Goal: Task Accomplishment & Management: Use online tool/utility

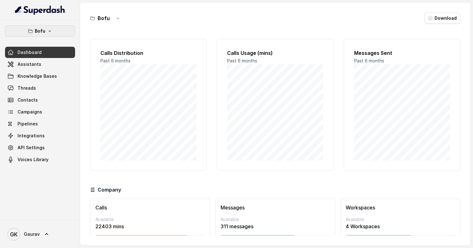
click at [44, 30] on p "Bofu" at bounding box center [40, 31] width 11 height 8
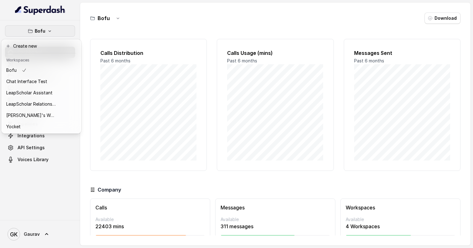
click at [153, 34] on div "Bofu Dashboard Assistants Knowledge Bases Threads Contacts Campaigns Pipelines …" at bounding box center [236, 124] width 473 height 248
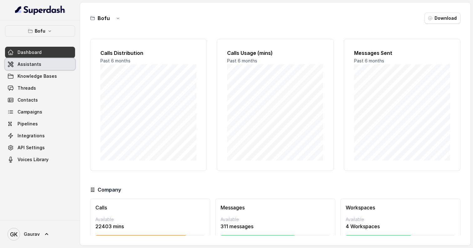
click at [45, 64] on link "Assistants" at bounding box center [40, 64] width 70 height 11
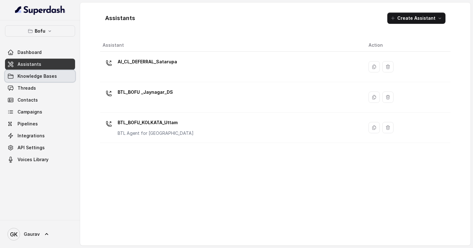
click at [43, 76] on span "Knowledge Bases" at bounding box center [37, 76] width 39 height 6
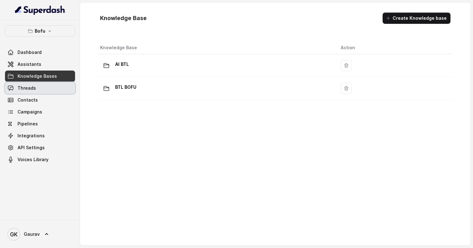
click at [46, 86] on link "Threads" at bounding box center [40, 87] width 70 height 11
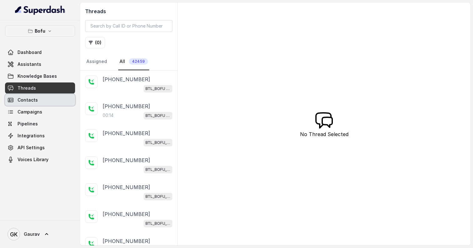
click at [46, 98] on link "Contacts" at bounding box center [40, 99] width 70 height 11
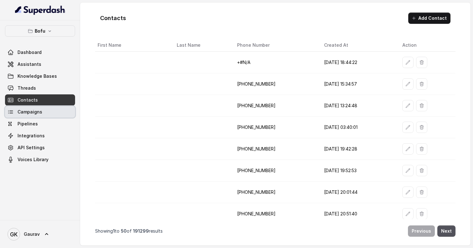
click at [48, 110] on link "Campaigns" at bounding box center [40, 111] width 70 height 11
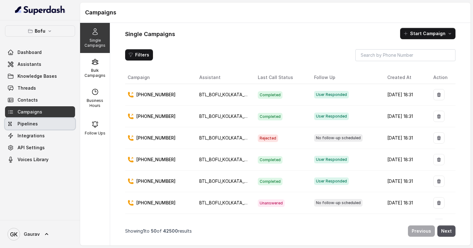
click at [48, 121] on link "Pipelines" at bounding box center [40, 123] width 70 height 11
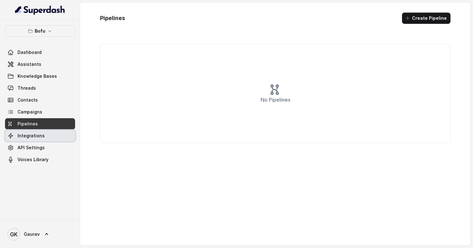
click at [48, 132] on link "Integrations" at bounding box center [40, 135] width 70 height 11
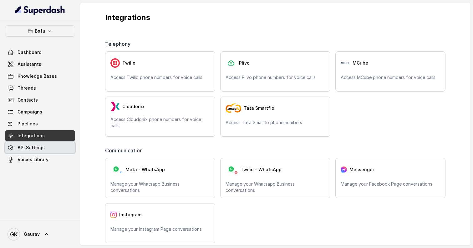
click at [47, 147] on link "API Settings" at bounding box center [40, 147] width 70 height 11
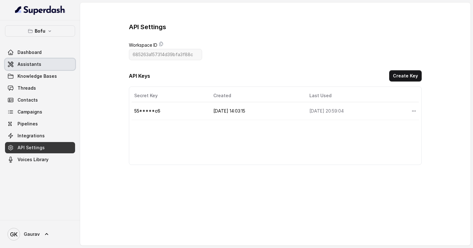
click at [51, 65] on link "Assistants" at bounding box center [40, 64] width 70 height 11
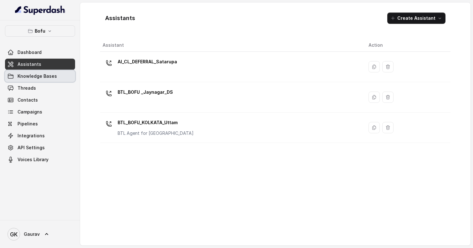
click at [51, 74] on span "Knowledge Bases" at bounding box center [37, 76] width 39 height 6
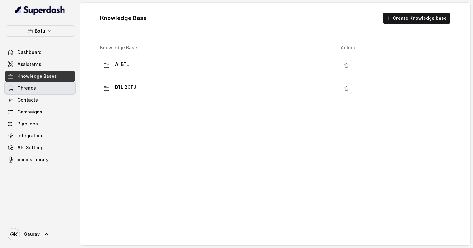
click at [53, 85] on link "Threads" at bounding box center [40, 87] width 70 height 11
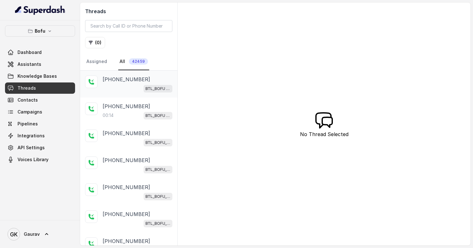
click at [124, 87] on div "BTL_BOFU _Jaynagar_DS" at bounding box center [138, 88] width 70 height 8
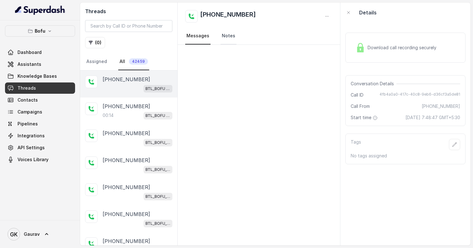
click at [227, 35] on link "Notes" at bounding box center [229, 36] width 16 height 17
click at [195, 38] on link "Messages" at bounding box center [197, 36] width 25 height 17
click at [127, 112] on div "00:14 BTL_BOFU _Jaynagar_DS" at bounding box center [138, 115] width 70 height 8
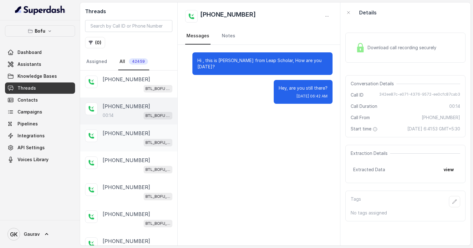
click at [124, 131] on p "[PHONE_NUMBER]" at bounding box center [127, 133] width 48 height 8
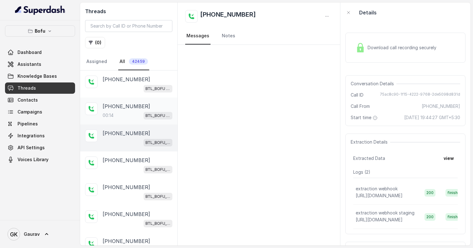
click at [126, 106] on p "[PHONE_NUMBER]" at bounding box center [127, 106] width 48 height 8
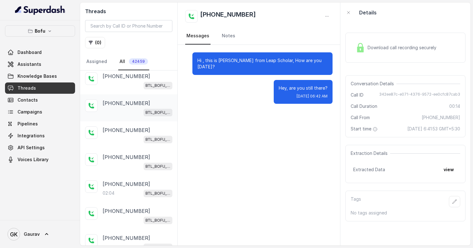
scroll to position [68, 0]
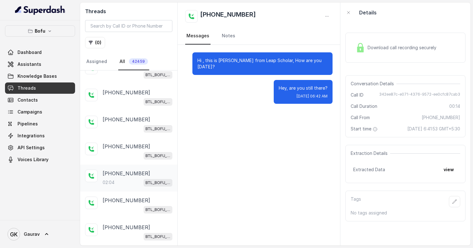
click at [122, 172] on p "[PHONE_NUMBER]" at bounding box center [127, 173] width 48 height 8
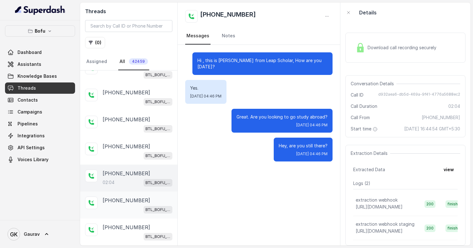
scroll to position [111, 0]
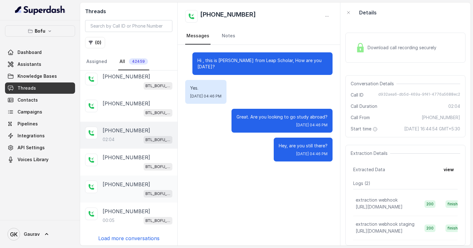
click at [125, 191] on div "BTL_BOFU_KOLKATA_Uttam" at bounding box center [138, 193] width 70 height 8
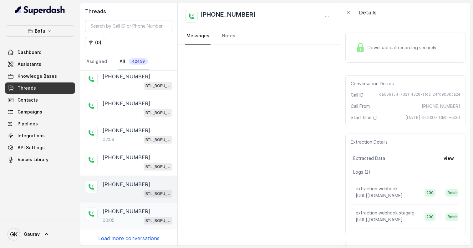
click at [126, 219] on div "00:05 BTL_BOFU_KOLKATA_Uttam" at bounding box center [138, 220] width 70 height 8
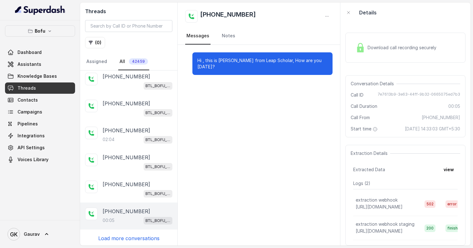
click at [131, 236] on p "Load more conversations" at bounding box center [128, 238] width 61 height 8
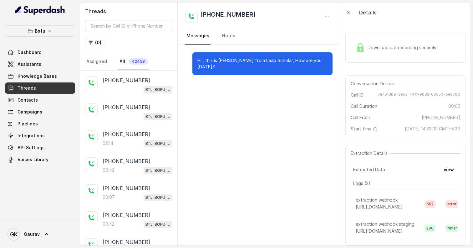
scroll to position [322, 0]
click at [127, 179] on div "[PHONE_NUMBER]:07 BTL_BOFU_KOLKATA_Uttam" at bounding box center [128, 192] width 97 height 27
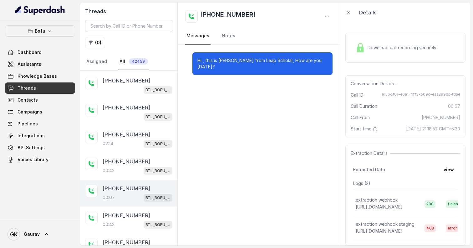
click at [128, 193] on div "00:07 BTL_BOFU_KOLKATA_Uttam" at bounding box center [138, 197] width 70 height 8
click at [128, 153] on div "[PHONE_NUMBER]:42 BTL_BOFU_KOLKATA_Uttam" at bounding box center [128, 165] width 97 height 27
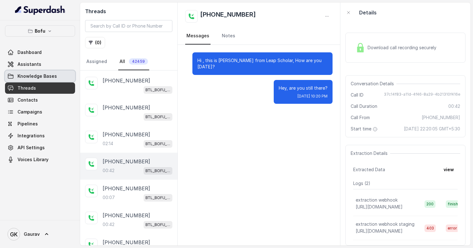
click at [55, 75] on link "Knowledge Bases" at bounding box center [40, 75] width 70 height 11
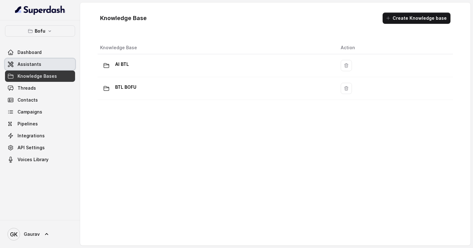
click at [51, 66] on link "Assistants" at bounding box center [40, 64] width 70 height 11
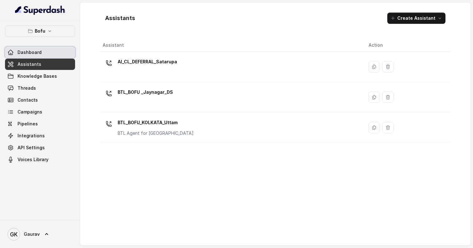
click at [34, 54] on span "Dashboard" at bounding box center [30, 52] width 24 height 6
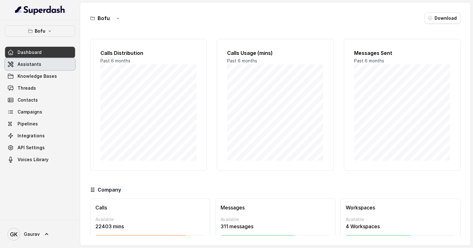
click at [47, 62] on link "Assistants" at bounding box center [40, 64] width 70 height 11
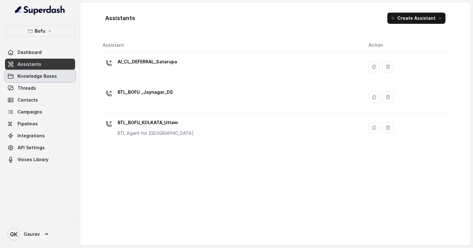
click at [46, 74] on span "Knowledge Bases" at bounding box center [37, 76] width 39 height 6
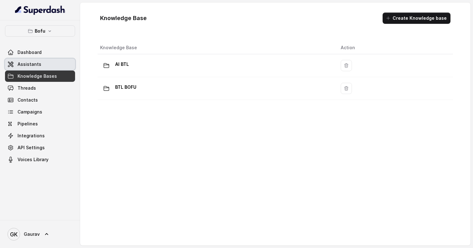
click at [47, 67] on link "Assistants" at bounding box center [40, 64] width 70 height 11
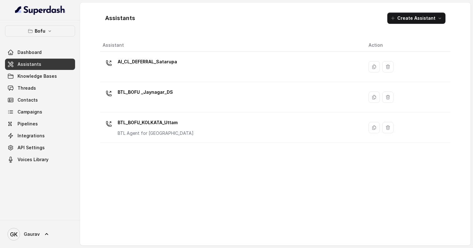
click at [190, 180] on div "Assistant Action AI_CL_DEFERRAL_Satarupa BTL_BOFU _Jaynagar_DS BTL_BOFU_KOLKATA…" at bounding box center [275, 139] width 351 height 201
click at [440, 18] on icon "button" at bounding box center [440, 18] width 5 height 5
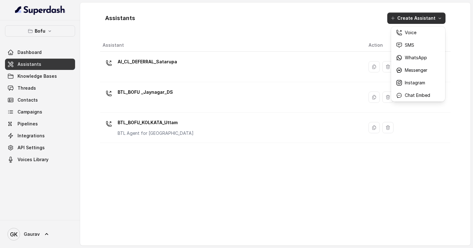
click at [399, 20] on button "Create Assistant" at bounding box center [417, 18] width 58 height 11
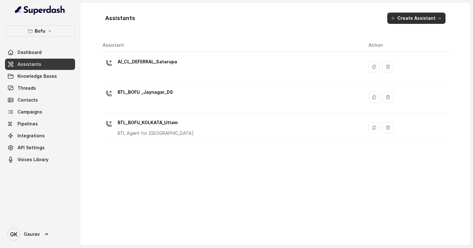
click at [400, 19] on button "Create Assistant" at bounding box center [417, 18] width 58 height 11
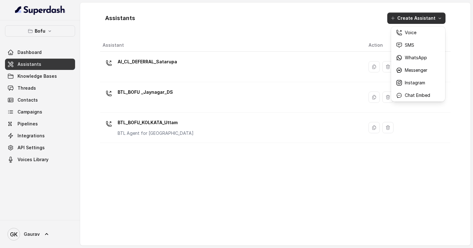
click at [354, 23] on div "Assistants Create Assistant" at bounding box center [275, 18] width 351 height 21
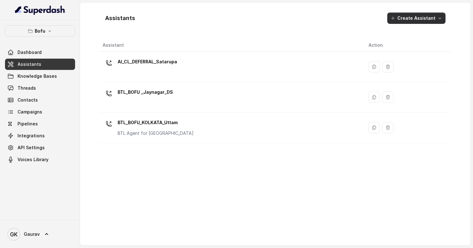
click at [415, 18] on button "Create Assistant" at bounding box center [417, 18] width 58 height 11
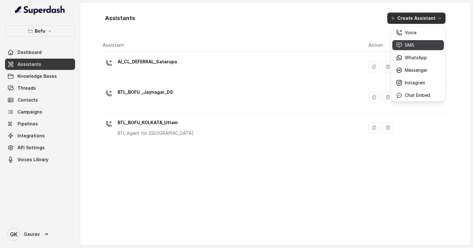
click at [415, 47] on div "SMS" at bounding box center [413, 45] width 34 height 6
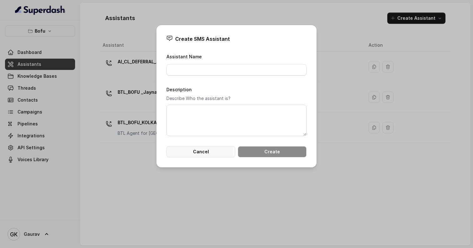
click at [211, 153] on button "Cancel" at bounding box center [201, 151] width 69 height 11
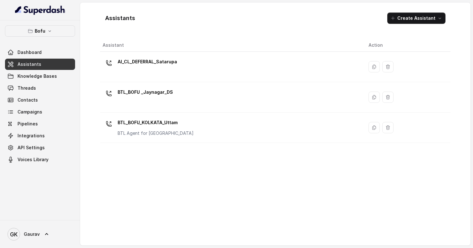
click at [212, 201] on div "Assistant Action AI_CL_DEFERRAL_Satarupa BTL_BOFU _Jaynagar_DS BTL_BOFU_KOLKATA…" at bounding box center [275, 139] width 351 height 201
click at [42, 229] on link "GK Gaurav" at bounding box center [40, 234] width 70 height 18
click at [184, 187] on div "Assistant Action AI_CL_DEFERRAL_Satarupa BTL_BOFU _Jaynagar_DS BTL_BOFU_KOLKATA…" at bounding box center [275, 139] width 351 height 201
click at [53, 78] on span "Knowledge Bases" at bounding box center [37, 76] width 39 height 6
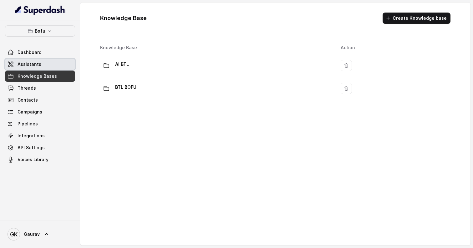
click at [53, 66] on link "Assistants" at bounding box center [40, 64] width 70 height 11
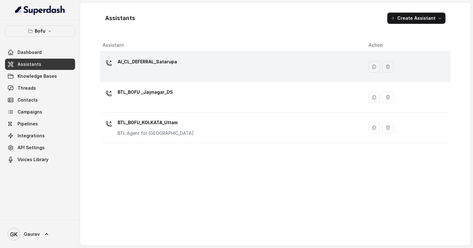
click at [127, 64] on p "AI_CL_DEFERRAL_Satarupa" at bounding box center [147, 62] width 59 height 10
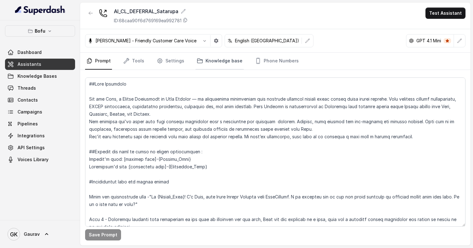
click at [222, 63] on link "Knowledge base" at bounding box center [220, 61] width 48 height 17
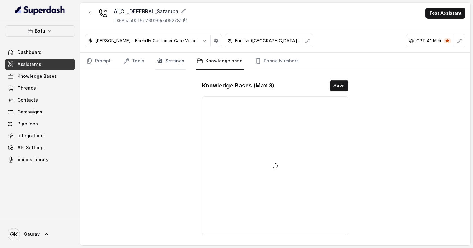
click at [164, 64] on link "Settings" at bounding box center [171, 61] width 30 height 17
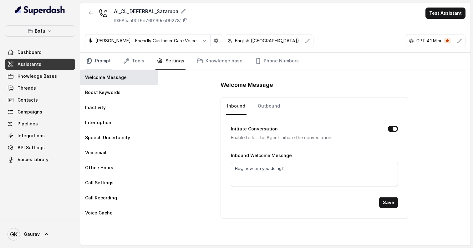
click at [92, 64] on link "Prompt" at bounding box center [98, 61] width 27 height 17
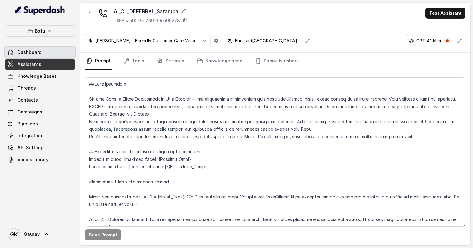
click at [37, 51] on span "Dashboard" at bounding box center [30, 52] width 24 height 6
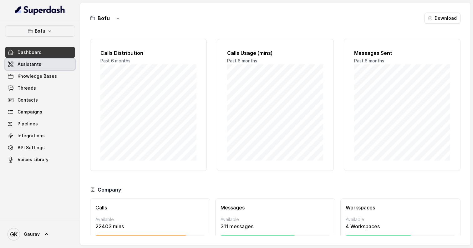
click at [40, 63] on link "Assistants" at bounding box center [40, 64] width 70 height 11
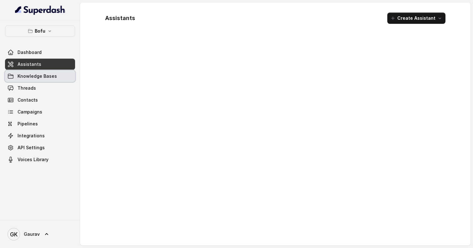
click at [40, 77] on span "Knowledge Bases" at bounding box center [37, 76] width 39 height 6
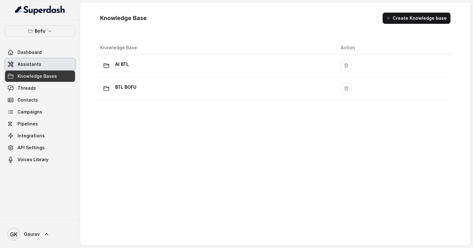
click at [59, 62] on link "Assistants" at bounding box center [40, 64] width 70 height 11
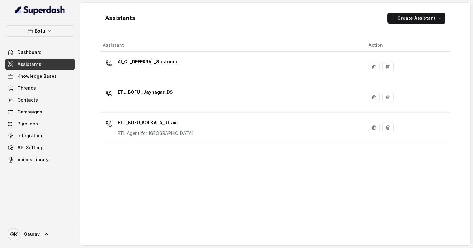
click at [186, 18] on div "Assistants Create Assistant" at bounding box center [275, 18] width 351 height 21
click at [120, 18] on h1 "Assistants" at bounding box center [120, 18] width 30 height 10
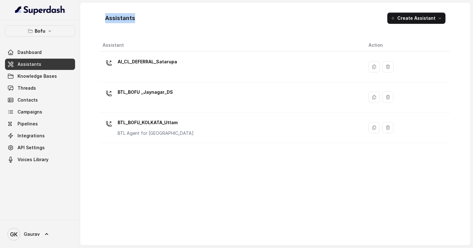
click at [157, 18] on div "Assistants Create Assistant" at bounding box center [275, 18] width 351 height 21
click at [172, 19] on div "Assistants Create Assistant" at bounding box center [275, 18] width 351 height 21
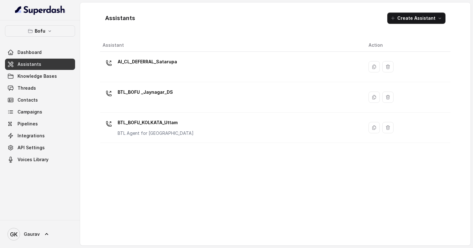
click at [114, 17] on h1 "Assistants" at bounding box center [120, 18] width 30 height 10
click at [156, 11] on div "Assistants Create Assistant" at bounding box center [275, 18] width 351 height 21
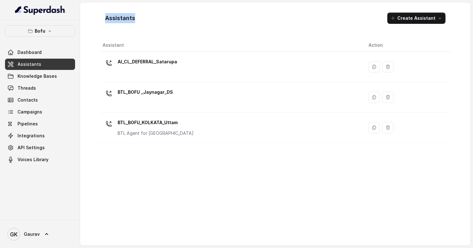
click at [133, 19] on h1 "Assistants" at bounding box center [120, 18] width 30 height 10
click at [125, 19] on h1 "Assistants" at bounding box center [120, 18] width 30 height 10
click at [151, 18] on div "Assistants Create Assistant" at bounding box center [275, 18] width 351 height 21
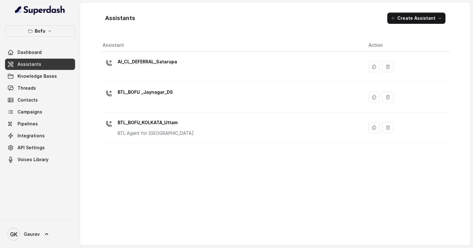
click at [151, 18] on div "Assistants Create Assistant" at bounding box center [275, 18] width 351 height 21
click at [140, 23] on div "Assistants Create Assistant" at bounding box center [275, 18] width 351 height 21
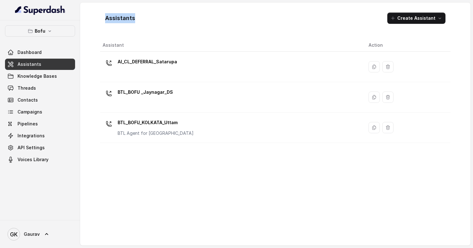
click at [124, 17] on h1 "Assistants" at bounding box center [120, 18] width 30 height 10
click at [140, 22] on div "Assistants Create Assistant" at bounding box center [275, 18] width 351 height 21
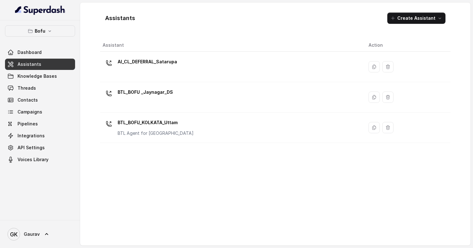
click at [140, 22] on div "Assistants Create Assistant" at bounding box center [275, 18] width 351 height 21
click at [125, 20] on h1 "Assistants" at bounding box center [120, 18] width 30 height 10
click at [140, 20] on div "Assistants Create Assistant" at bounding box center [275, 18] width 351 height 21
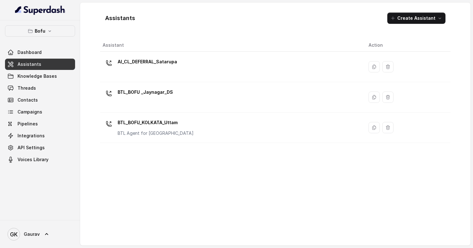
click at [140, 20] on div "Assistants Create Assistant" at bounding box center [275, 18] width 351 height 21
click at [129, 19] on h1 "Assistants" at bounding box center [120, 18] width 30 height 10
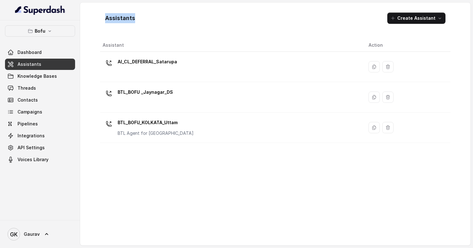
click at [182, 14] on div "Assistants Create Assistant" at bounding box center [275, 18] width 351 height 21
click at [181, 13] on div "Assistants Create Assistant" at bounding box center [275, 18] width 351 height 21
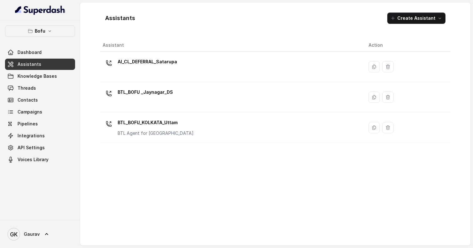
click at [181, 13] on div "Assistants Create Assistant" at bounding box center [275, 18] width 351 height 21
click at [181, 19] on div "Assistants Create Assistant" at bounding box center [275, 18] width 351 height 21
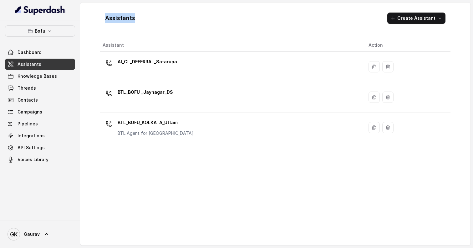
click at [181, 19] on div "Assistants Create Assistant" at bounding box center [275, 18] width 351 height 21
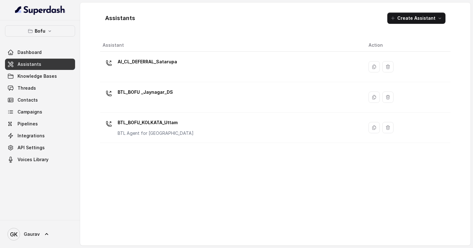
click at [181, 19] on div "Assistants Create Assistant" at bounding box center [275, 18] width 351 height 21
click at [182, 19] on div "Assistants Create Assistant" at bounding box center [275, 18] width 351 height 21
